Goal: Task Accomplishment & Management: Manage account settings

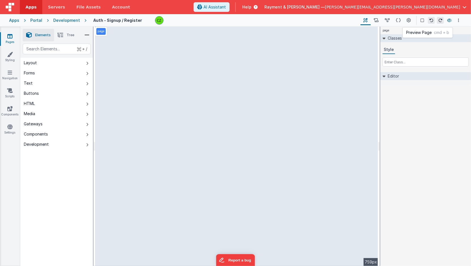
click at [447, 20] on icon at bounding box center [449, 20] width 5 height 4
click at [9, 38] on icon at bounding box center [9, 36] width 5 height 6
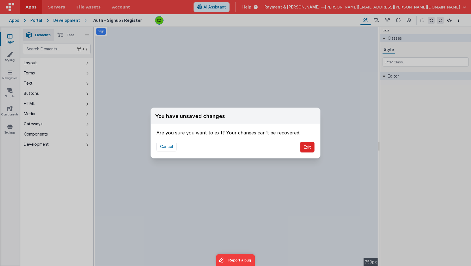
click at [310, 150] on button "Exit" at bounding box center [307, 147] width 14 height 11
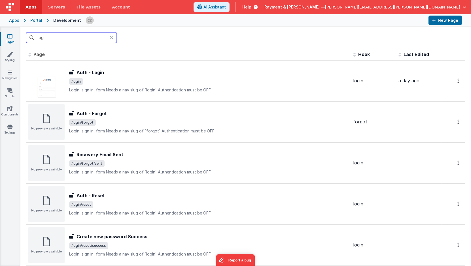
click at [68, 38] on input "log" at bounding box center [71, 37] width 91 height 11
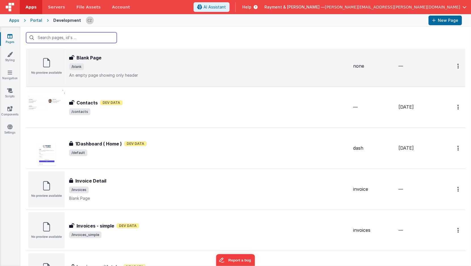
scroll to position [100, 0]
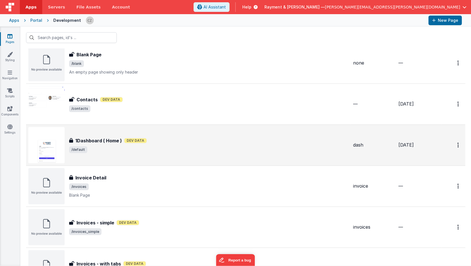
click at [184, 147] on span "/default" at bounding box center [208, 150] width 279 height 7
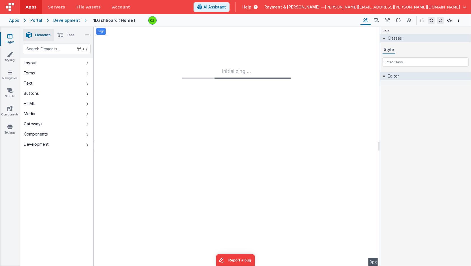
type input "FR_66CF00C2-CE58-7B43-A220-DADA3922CF24"
type input "dash"
click at [408, 20] on icon at bounding box center [409, 21] width 4 height 6
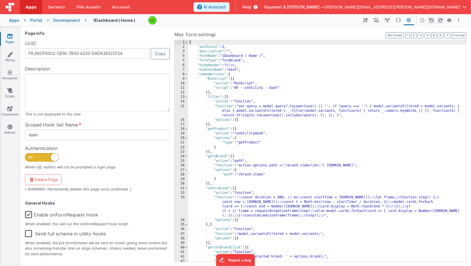
click at [47, 156] on span at bounding box center [42, 157] width 34 height 9
click at [29, 156] on input "checkbox" at bounding box center [27, 156] width 5 height 5
checkbox input "false"
click at [447, 22] on button at bounding box center [449, 20] width 7 height 8
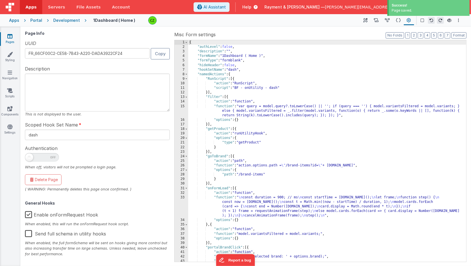
click at [145, 118] on div "Page Info UUID FR_66CF00C2-CE58-7B43-A220-DADA3922CF24 Copy Description This is…" at bounding box center [98, 146] width 147 height 231
click at [122, 116] on div "Page Info UUID FR_66CF00C2-CE58-7B43-A220-DADA3922CF24 Copy Description This is…" at bounding box center [98, 146] width 147 height 231
click at [450, 19] on icon at bounding box center [449, 20] width 5 height 4
